Goal: Use online tool/utility: Use online tool/utility

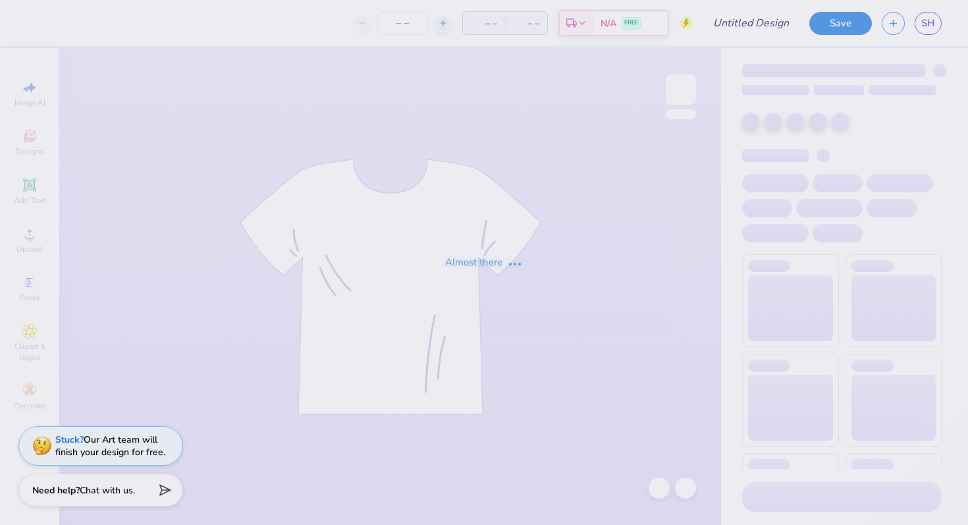
type input "PLM"
type input "50"
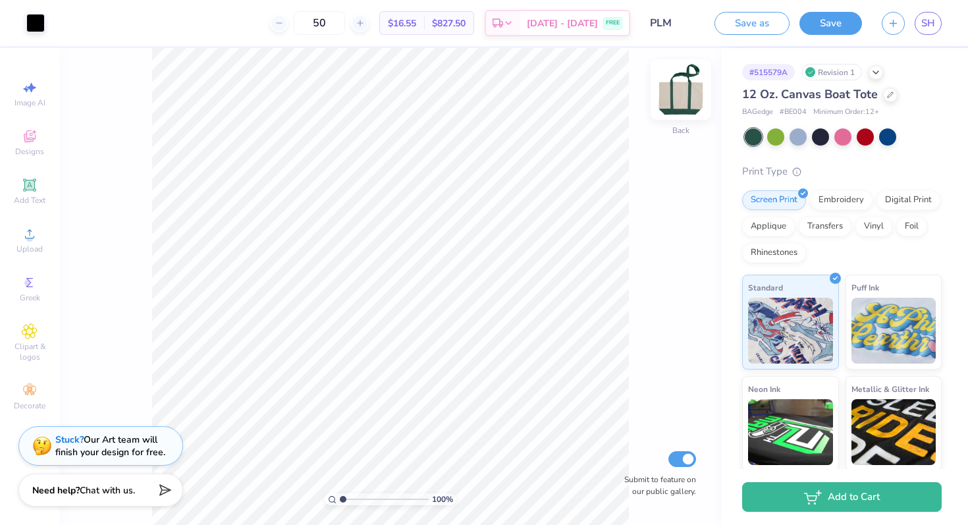
click at [677, 98] on img at bounding box center [680, 89] width 53 height 53
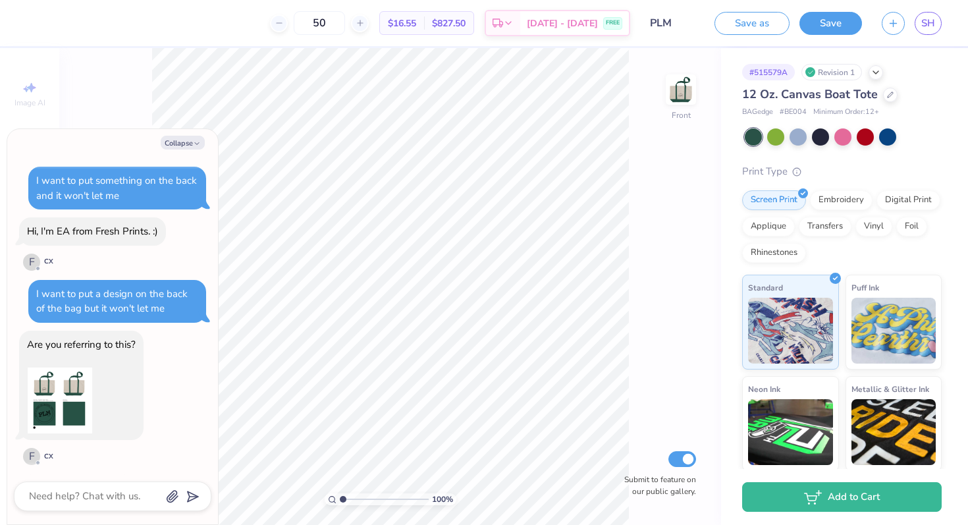
scroll to position [88, 0]
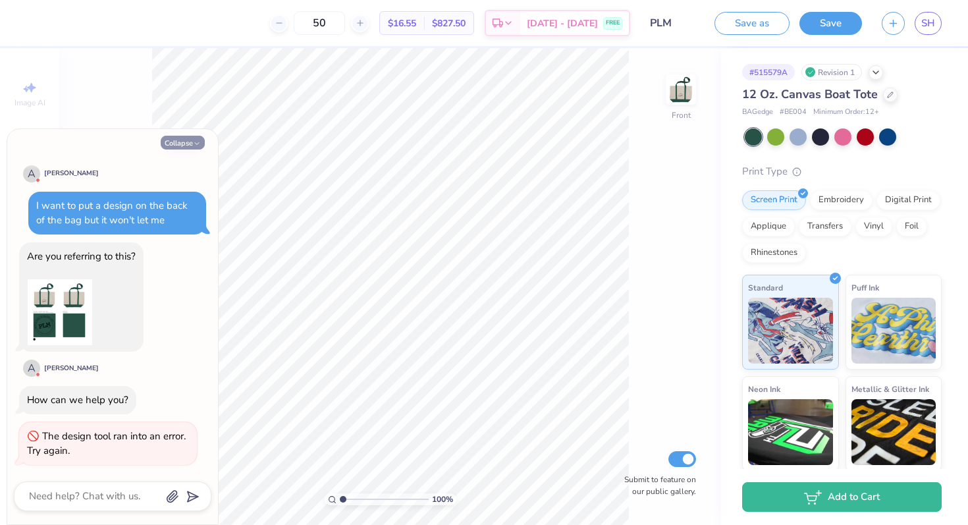
click at [184, 145] on button "Collapse" at bounding box center [183, 143] width 44 height 14
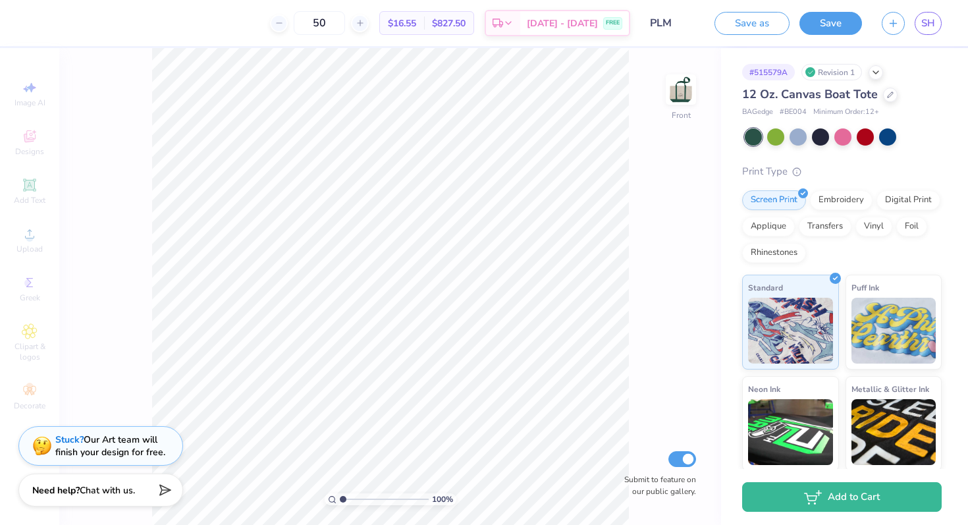
click at [32, 239] on div "Image AI Designs Add Text Upload Greek Clipart & logos Decorate" at bounding box center [30, 245] width 46 height 342
click at [683, 95] on img at bounding box center [680, 89] width 53 height 53
click at [662, 201] on div "100 % Back Submit to feature on our public gallery." at bounding box center [390, 286] width 662 height 477
click at [677, 105] on img at bounding box center [680, 89] width 53 height 53
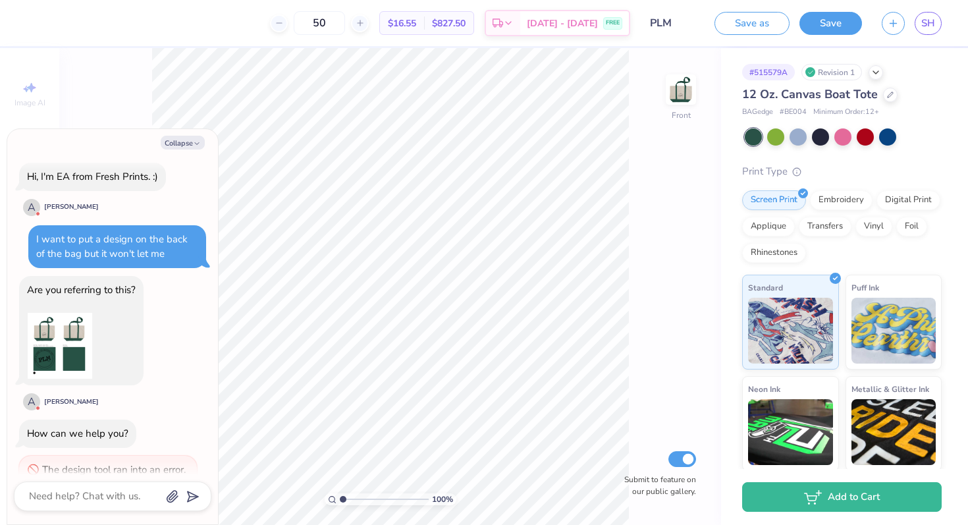
scroll to position [59, 0]
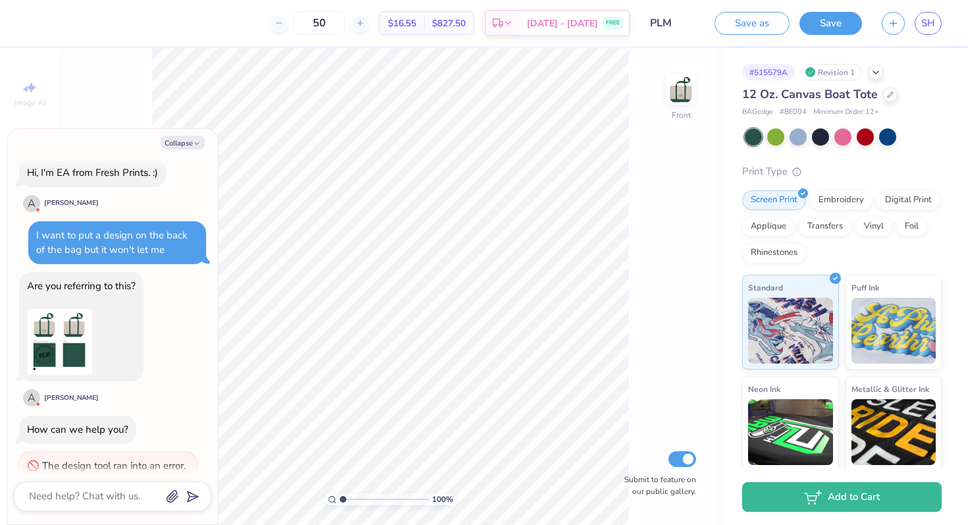
type textarea "x"
